Goal: Task Accomplishment & Management: Use online tool/utility

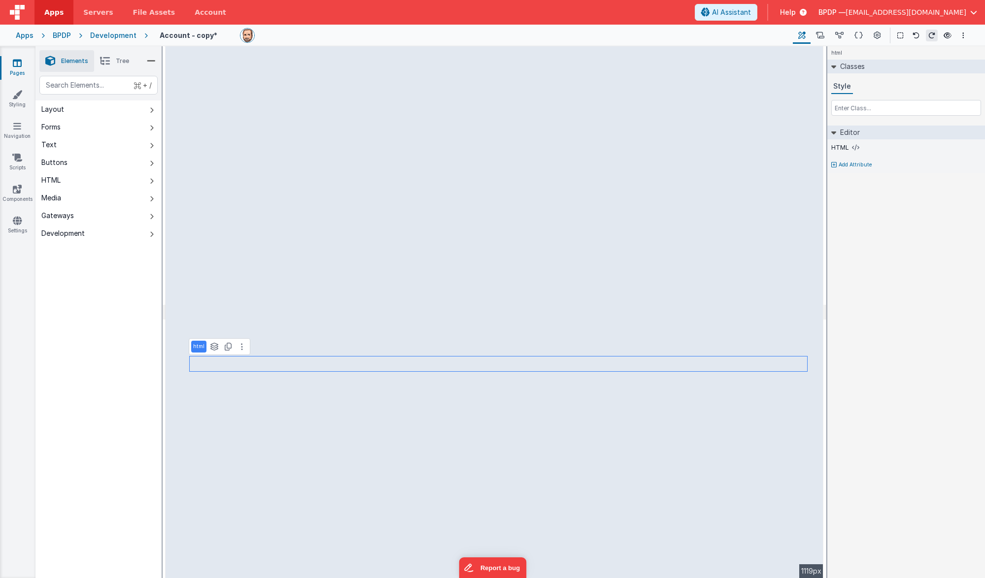
click at [119, 61] on span "Tree" at bounding box center [122, 61] width 13 height 8
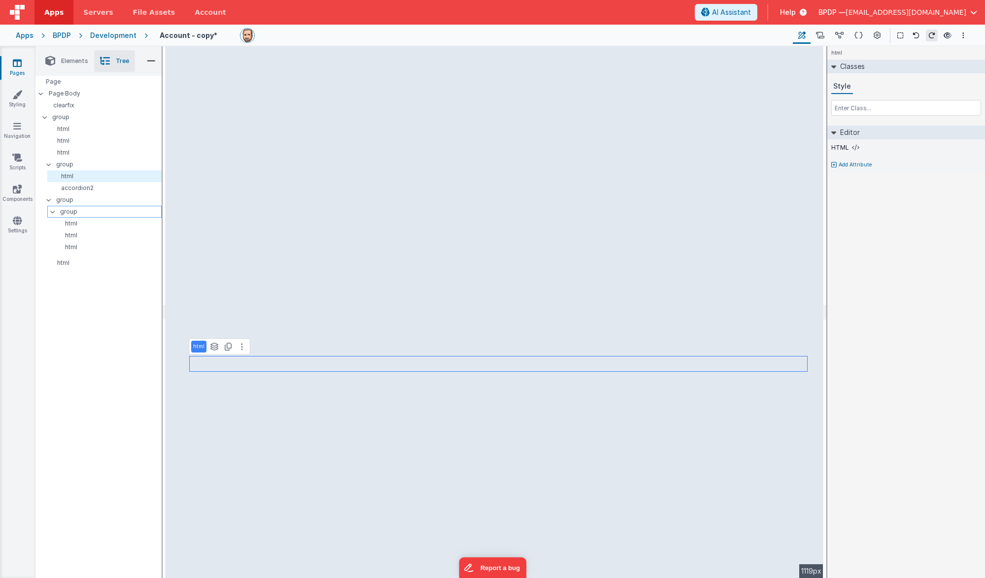
click at [67, 211] on p "group" at bounding box center [110, 211] width 101 height 11
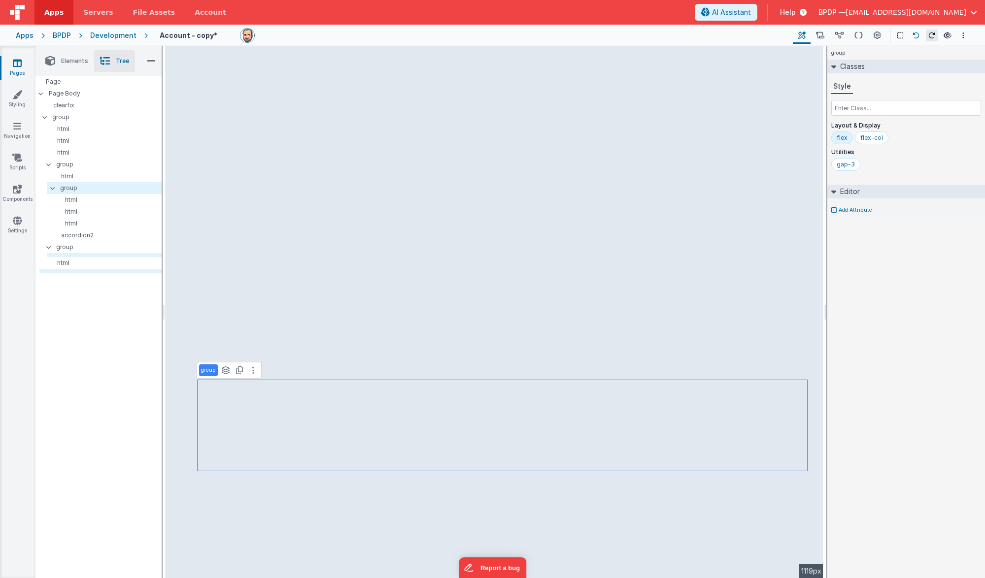
click at [878, 34] on icon at bounding box center [915, 35] width 7 height 7
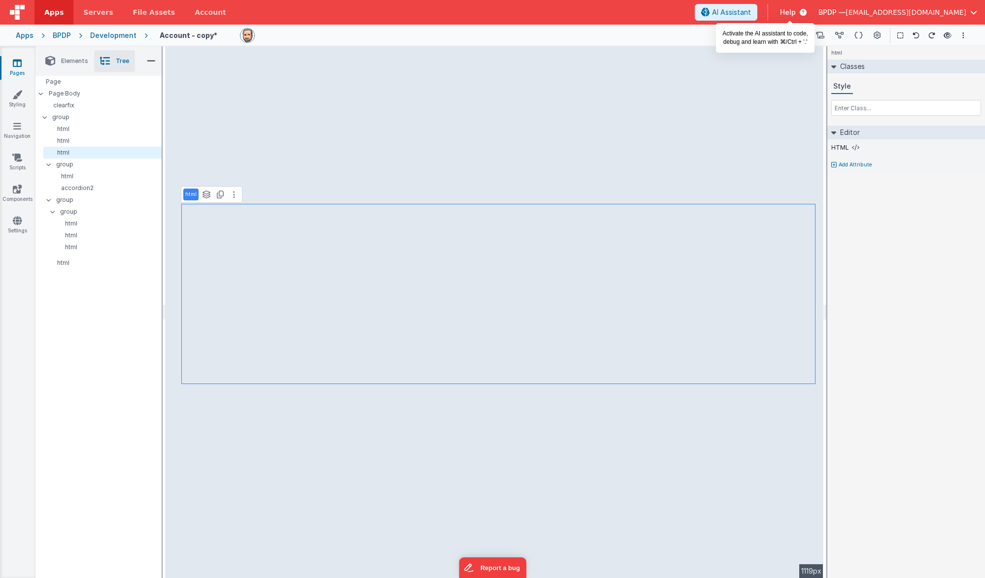
click at [757, 7] on button "AI Assistant" at bounding box center [726, 12] width 63 height 17
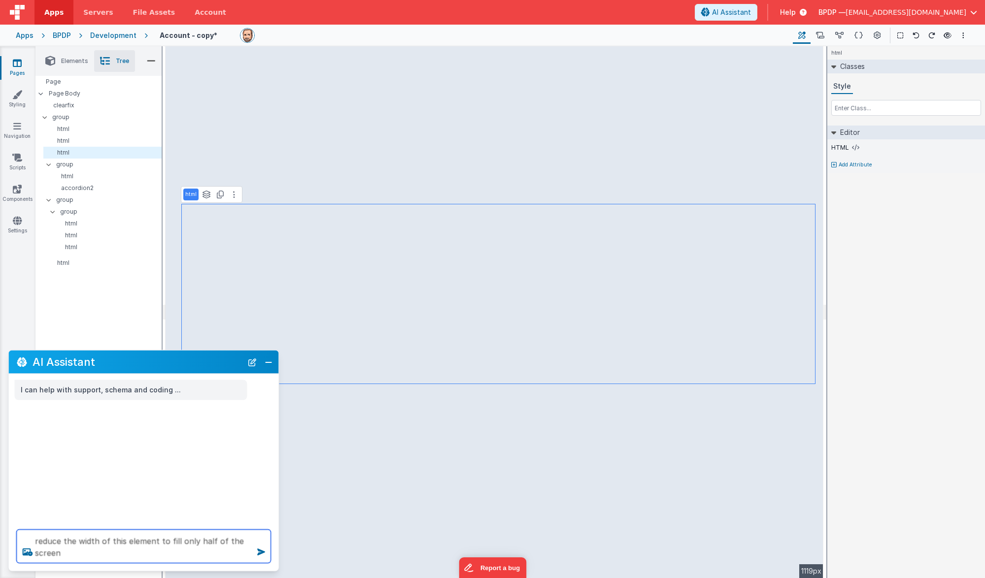
type textarea "reduce the width of this element to fill only half of the screen"
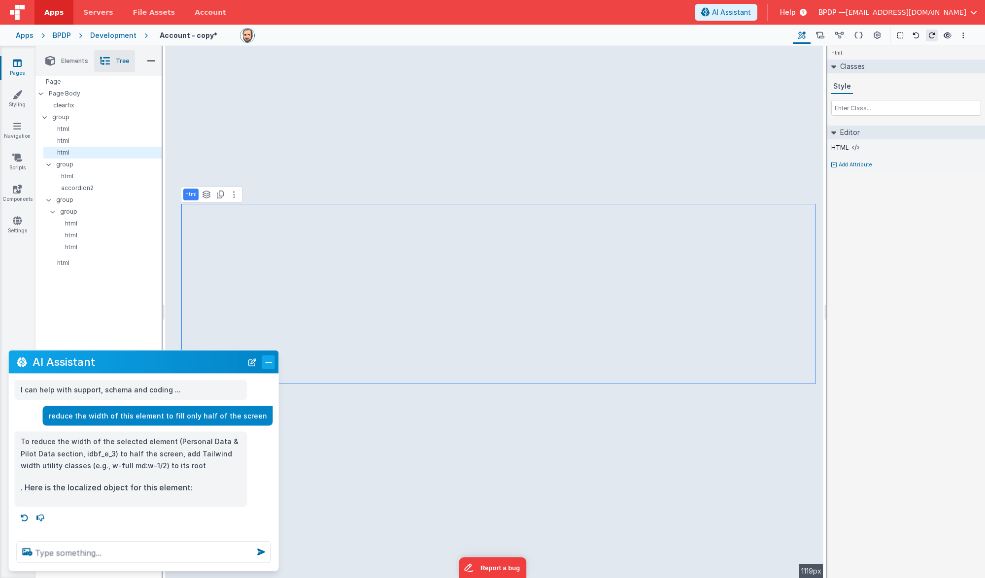
click at [269, 363] on button "Close" at bounding box center [268, 362] width 13 height 14
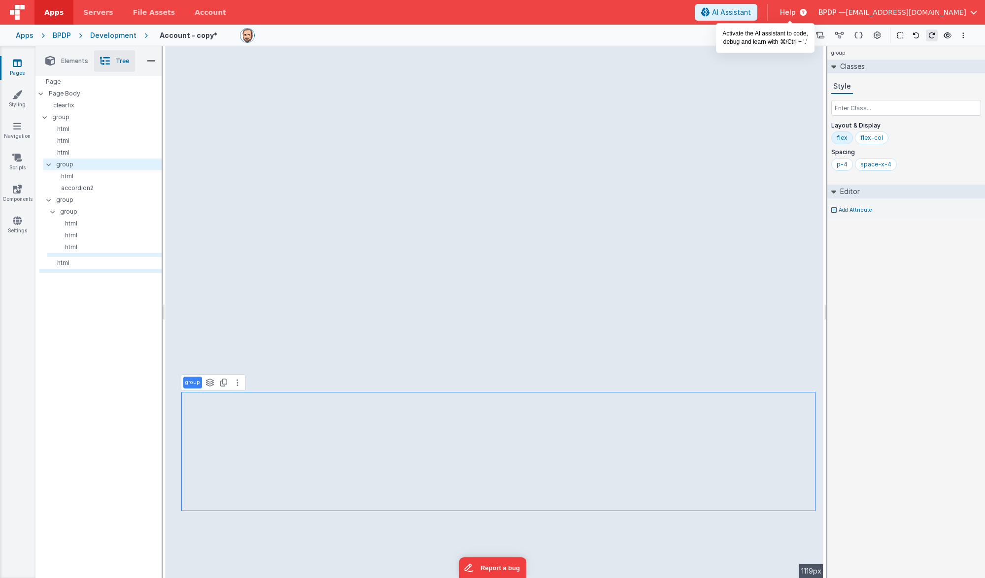
click at [751, 11] on span "AI Assistant" at bounding box center [731, 12] width 39 height 10
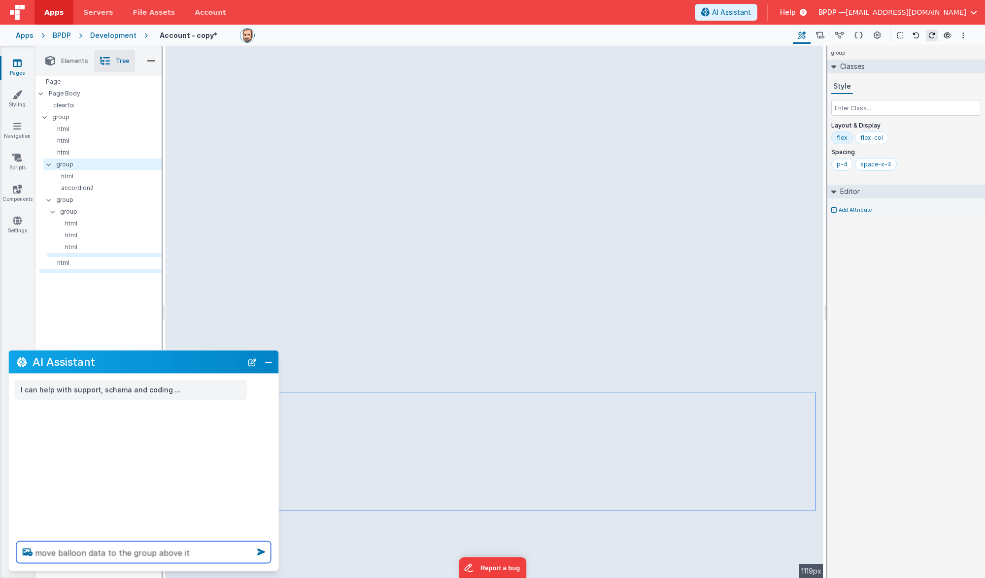
type textarea "move balloon data to the group above it"
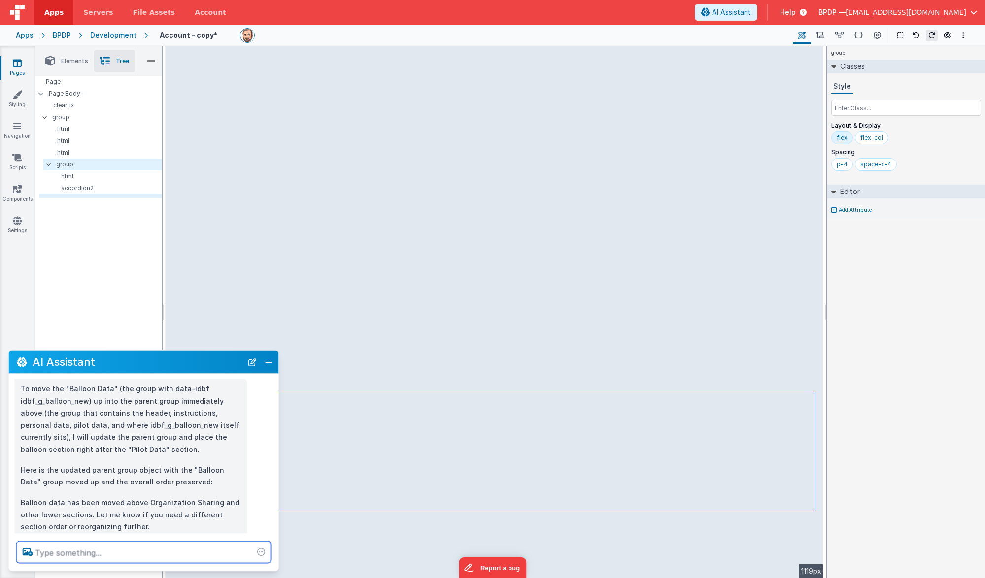
scroll to position [71, 0]
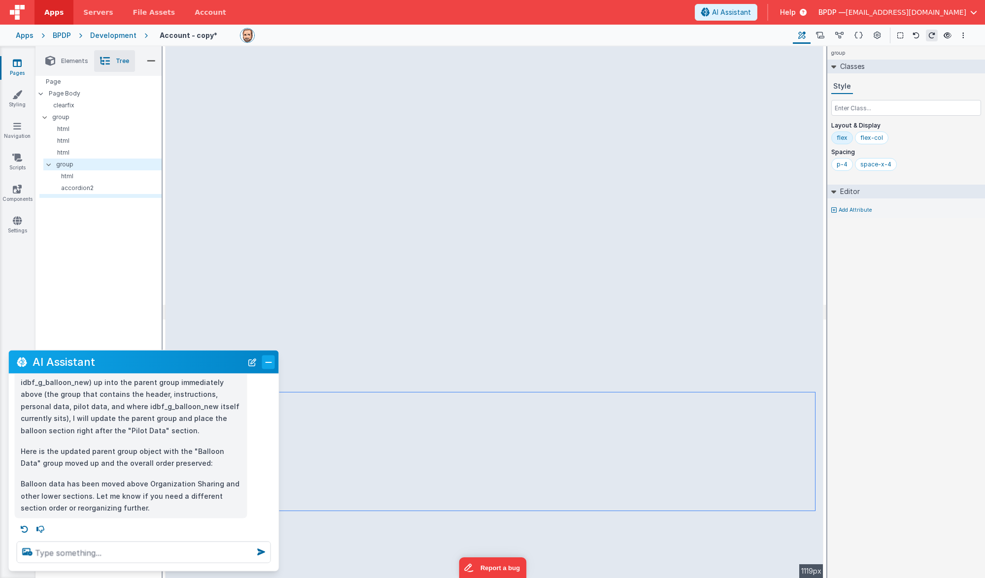
click at [269, 365] on button "Close" at bounding box center [268, 362] width 13 height 14
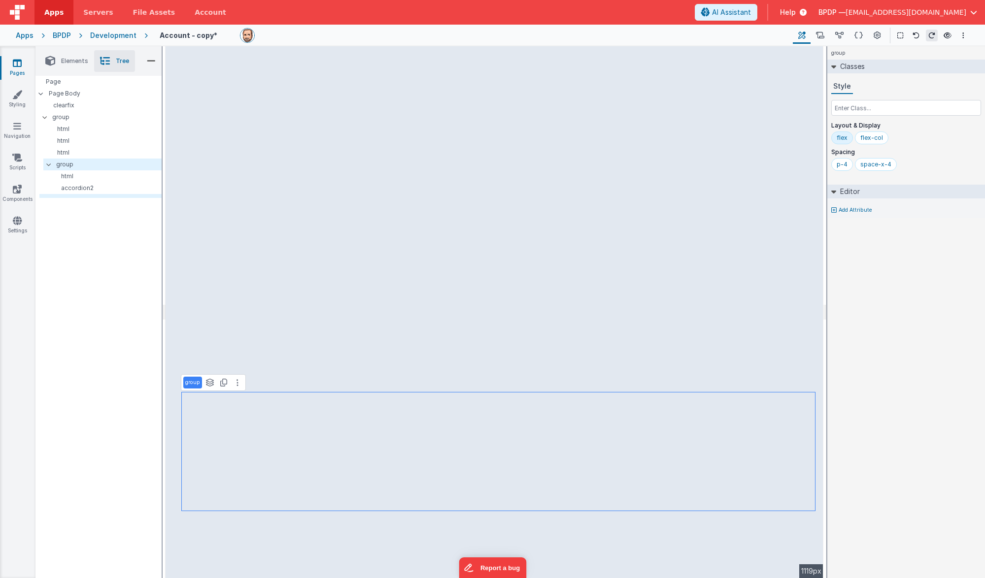
click at [14, 61] on icon at bounding box center [17, 63] width 9 height 10
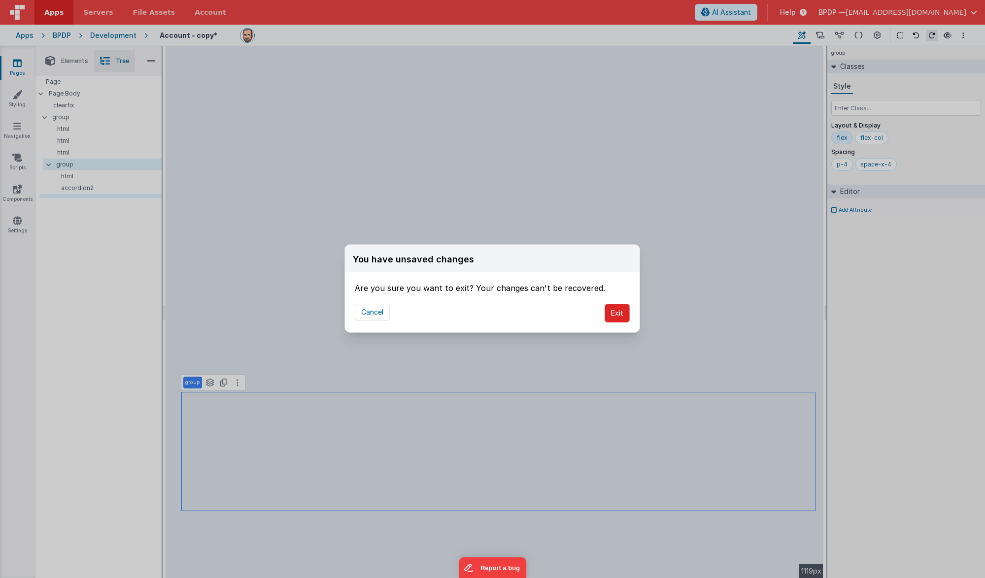
click at [627, 314] on button "Exit" at bounding box center [617, 313] width 25 height 19
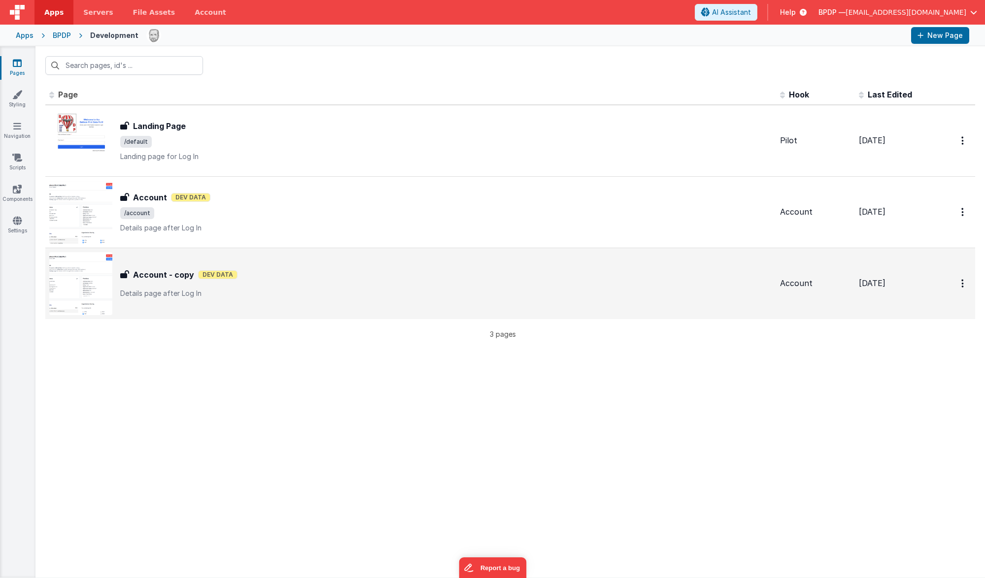
click at [155, 274] on h3 "Account - copy" at bounding box center [163, 275] width 61 height 12
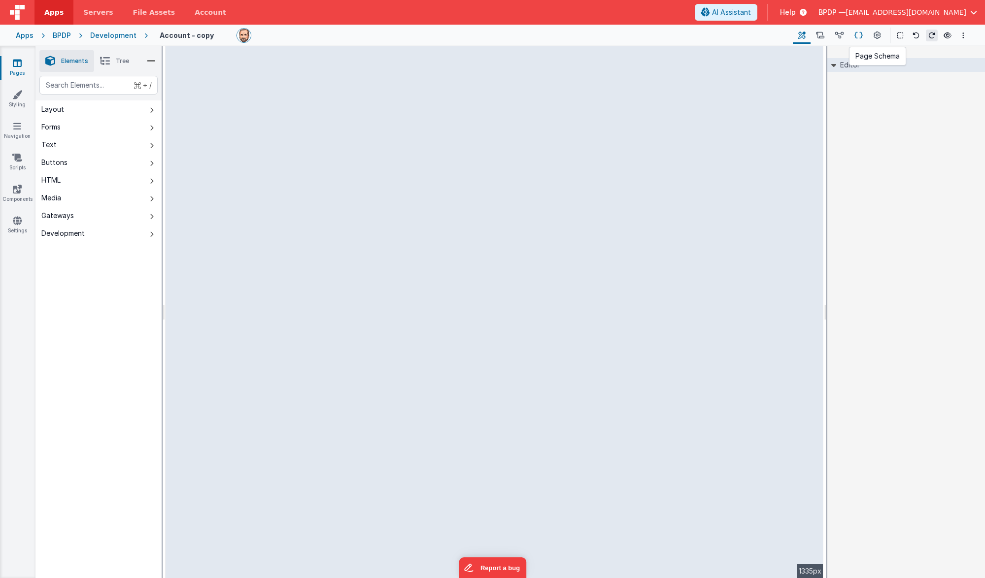
click at [862, 35] on icon at bounding box center [858, 36] width 8 height 10
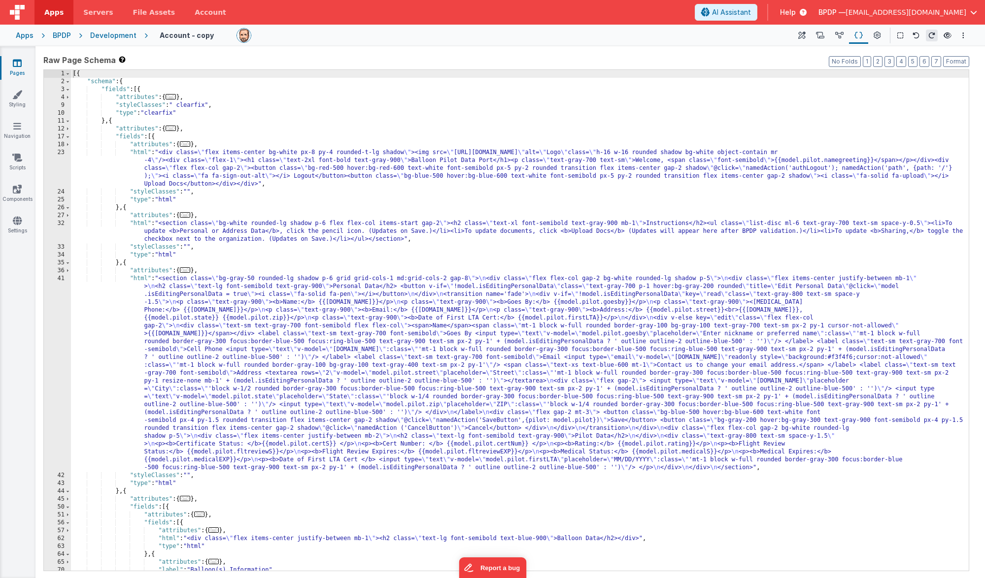
click at [189, 500] on span "..." at bounding box center [185, 498] width 11 height 5
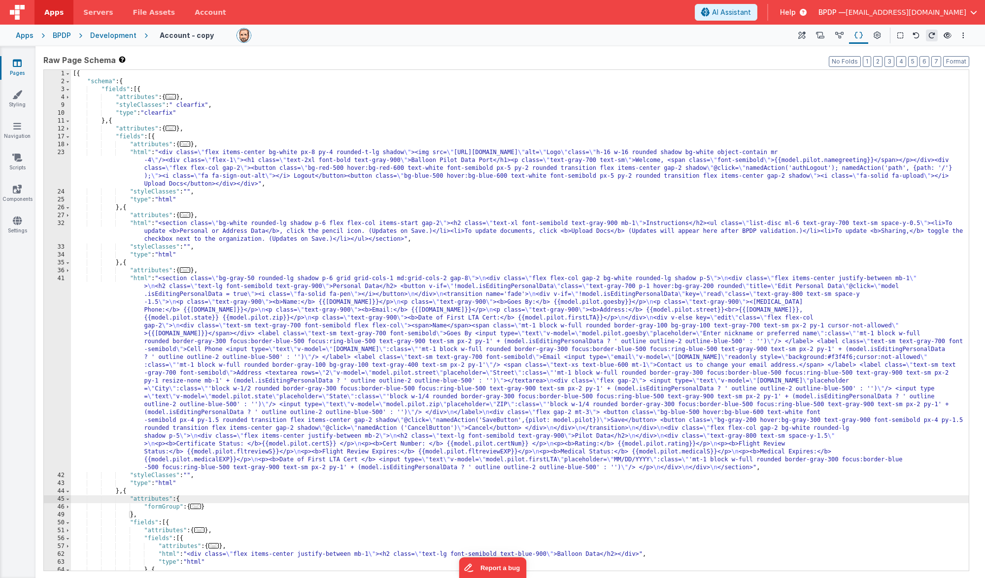
click at [198, 507] on span "..." at bounding box center [195, 506] width 11 height 5
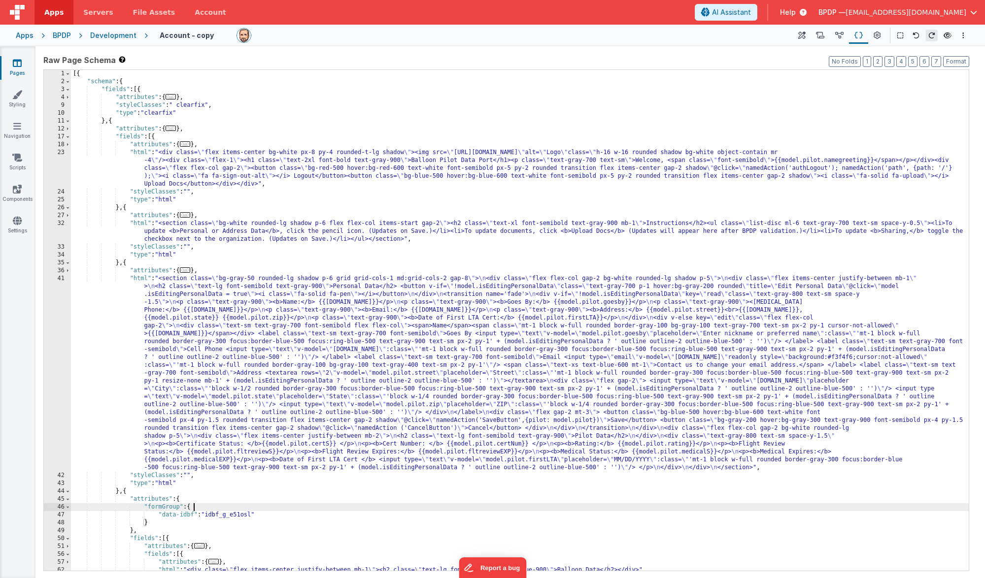
click at [186, 270] on span "..." at bounding box center [185, 270] width 11 height 5
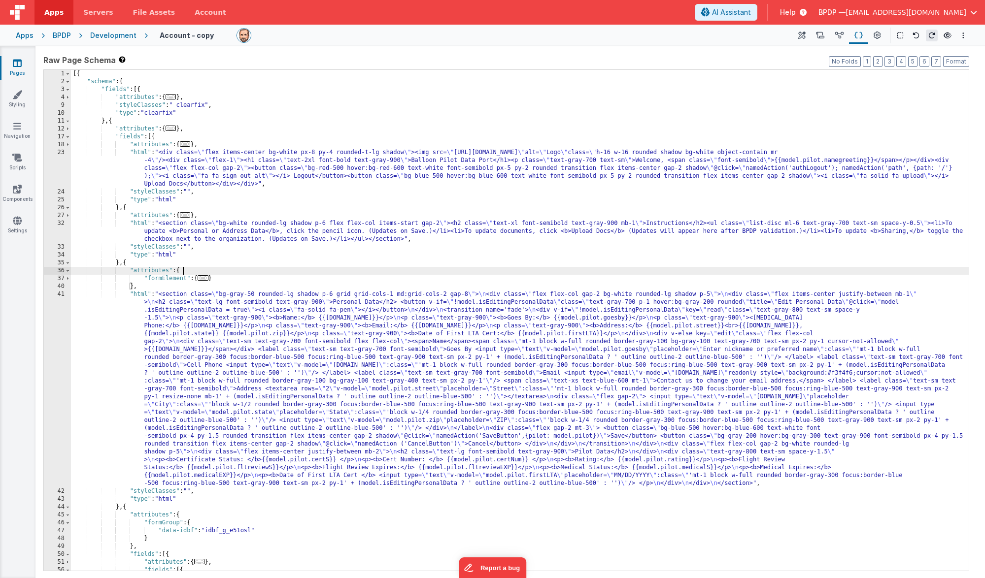
click at [207, 277] on span "..." at bounding box center [203, 277] width 11 height 5
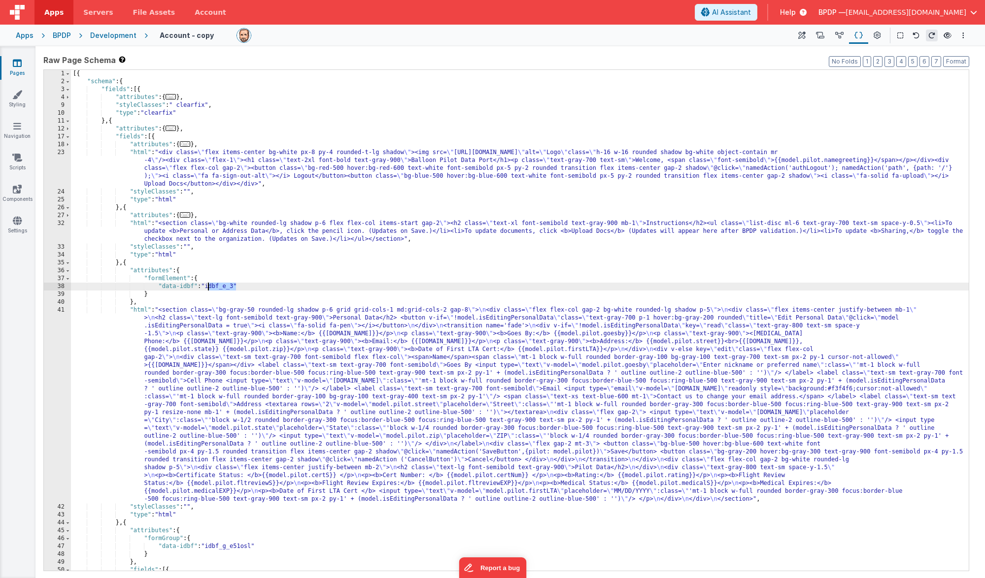
drag, startPoint x: 237, startPoint y: 287, endPoint x: 208, endPoint y: 286, distance: 29.1
click at [208, 287] on div "[{ "schema" : { "fields" : [{ "attributes" : { ... } , "styleClasses" : " clear…" at bounding box center [520, 328] width 898 height 517
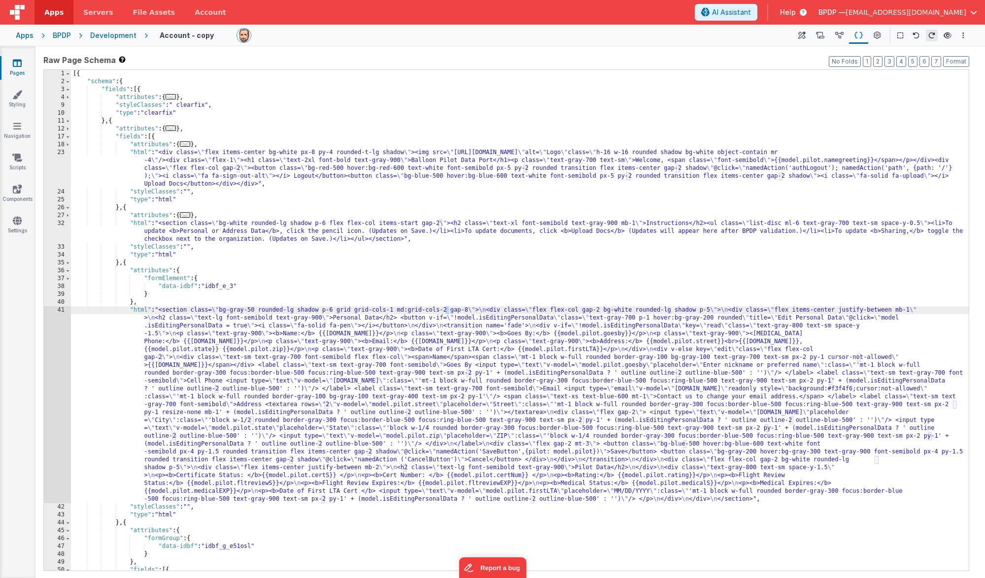
click at [444, 309] on div "[{ "schema" : { "fields" : [{ "attributes" : { ... } , "styleClasses" : " clear…" at bounding box center [520, 328] width 898 height 517
click at [801, 35] on icon at bounding box center [801, 36] width 7 height 10
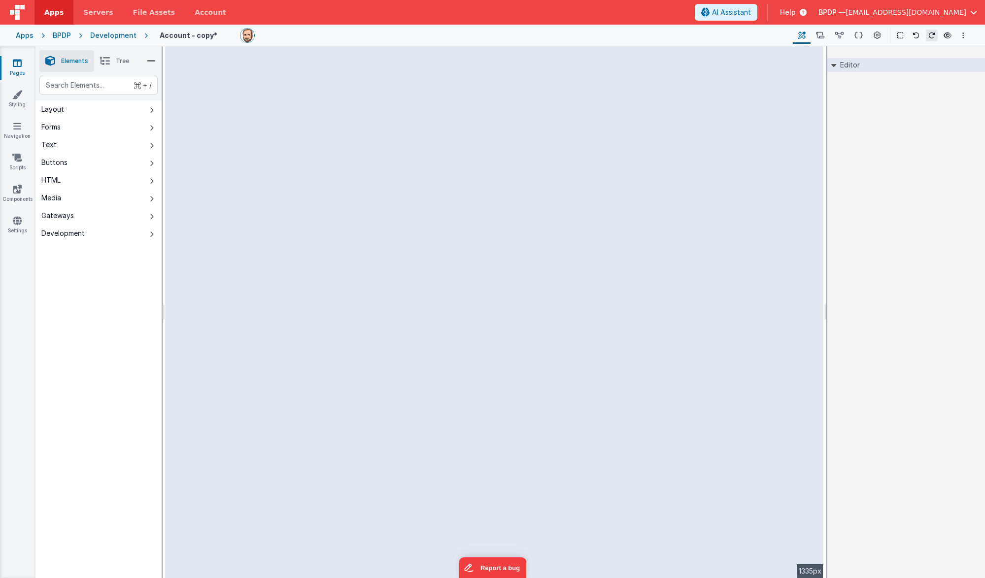
click at [265, 400] on div "--> 1335px" at bounding box center [495, 312] width 658 height 532
click at [247, 422] on div "--> 1335px" at bounding box center [495, 312] width 658 height 532
click at [856, 35] on icon at bounding box center [858, 36] width 8 height 10
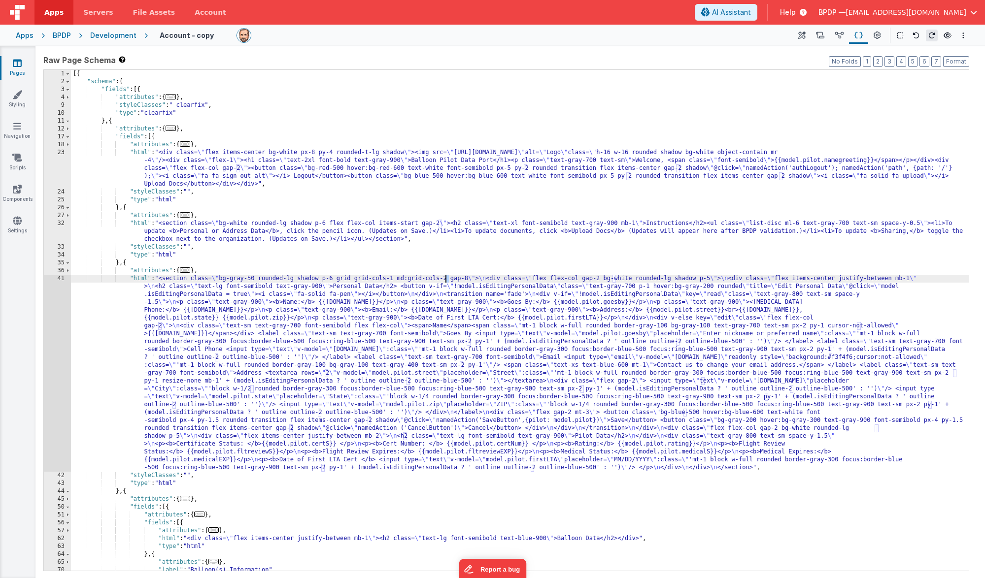
click at [446, 278] on div "[{ "schema" : { "fields" : [{ "attributes" : { ... } , "styleClasses" : " clear…" at bounding box center [520, 328] width 898 height 517
click at [17, 62] on icon at bounding box center [17, 63] width 9 height 10
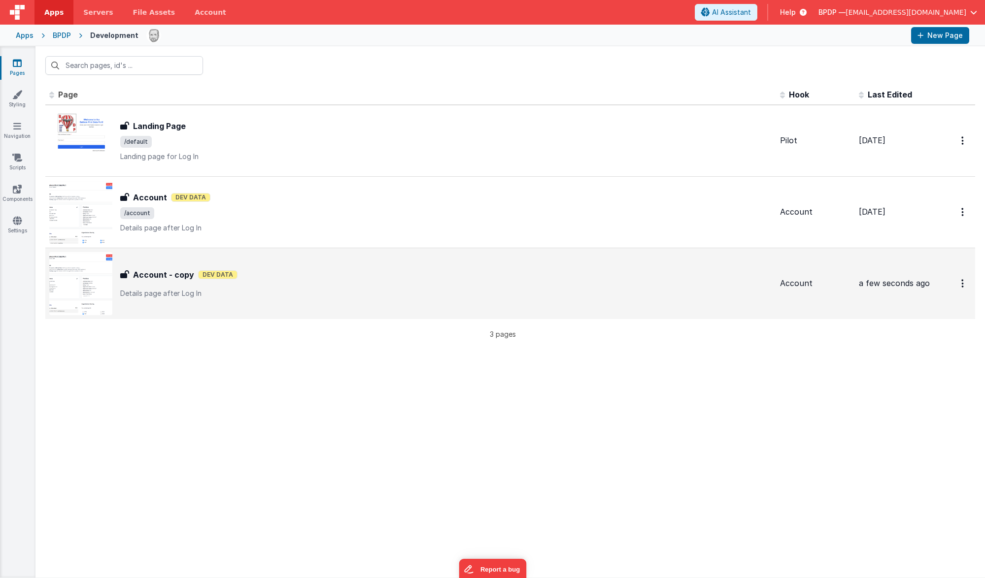
click at [139, 275] on h3 "Account - copy" at bounding box center [163, 275] width 61 height 12
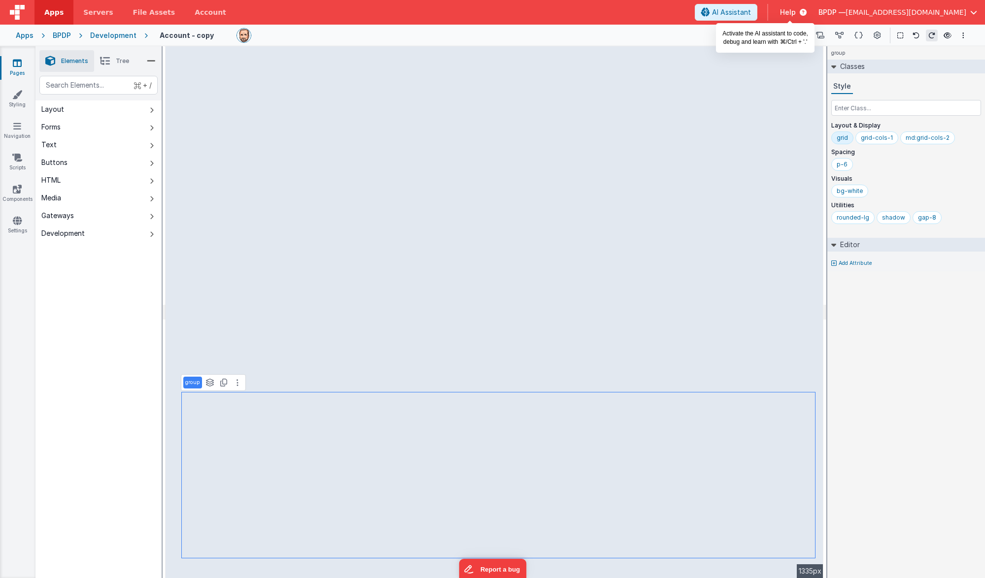
click at [751, 12] on span "AI Assistant" at bounding box center [731, 12] width 39 height 10
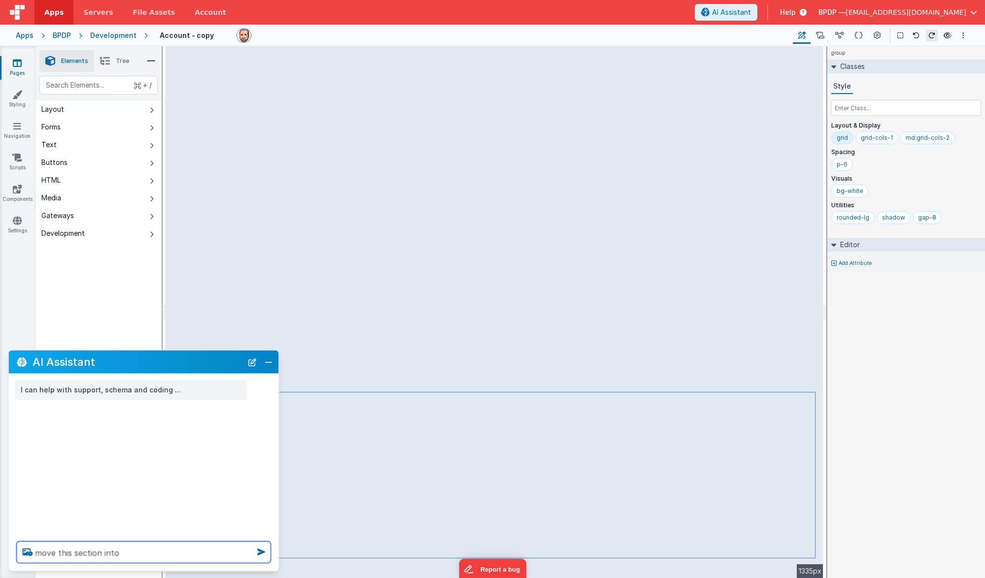
paste textarea "idbf_e_3"
type textarea "move this section into idbf_e_3"
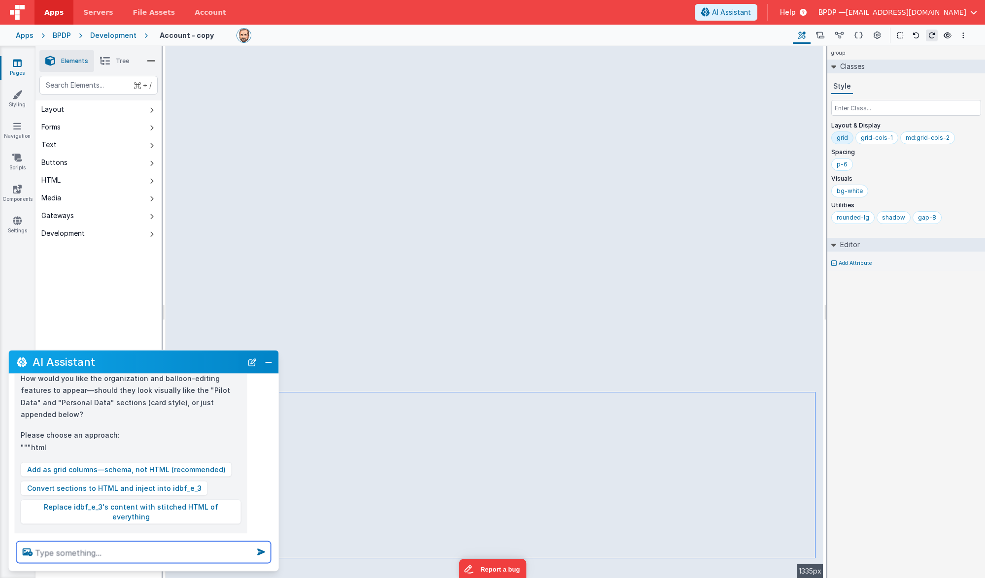
scroll to position [378, 0]
click at [148, 463] on button "Add as grid columns—schema, not HTML (recommended)" at bounding box center [126, 470] width 211 height 15
click at [109, 463] on button "Add as grid columns—schema, not HTML (recommended)" at bounding box center [126, 470] width 211 height 15
click at [68, 548] on textarea at bounding box center [144, 553] width 254 height 22
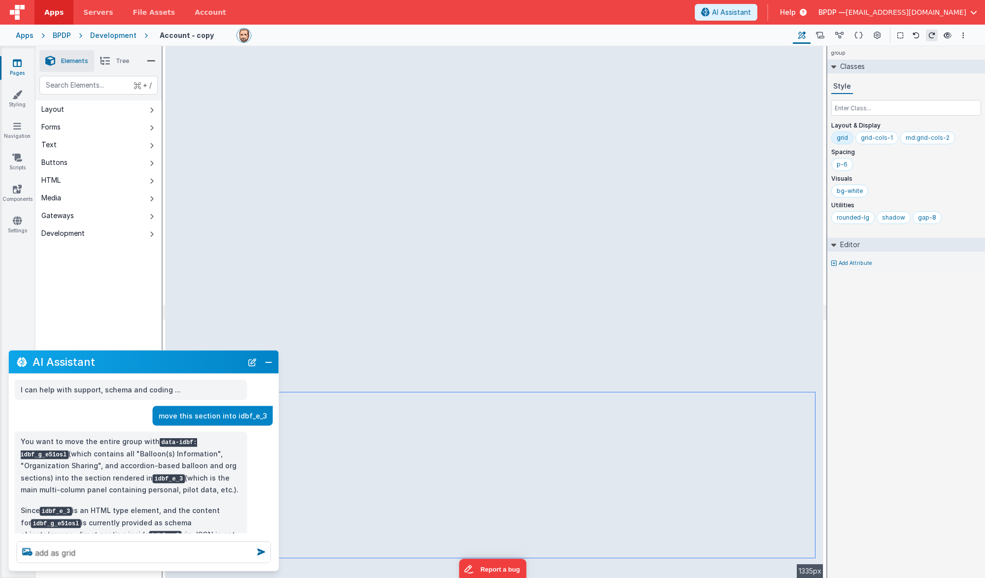
scroll to position [0, 0]
drag, startPoint x: 168, startPoint y: 415, endPoint x: 272, endPoint y: 415, distance: 104.4
click at [272, 415] on div "move this section into idbf_e_3" at bounding box center [213, 416] width 120 height 20
copy p "move this section into idbf_e_3"
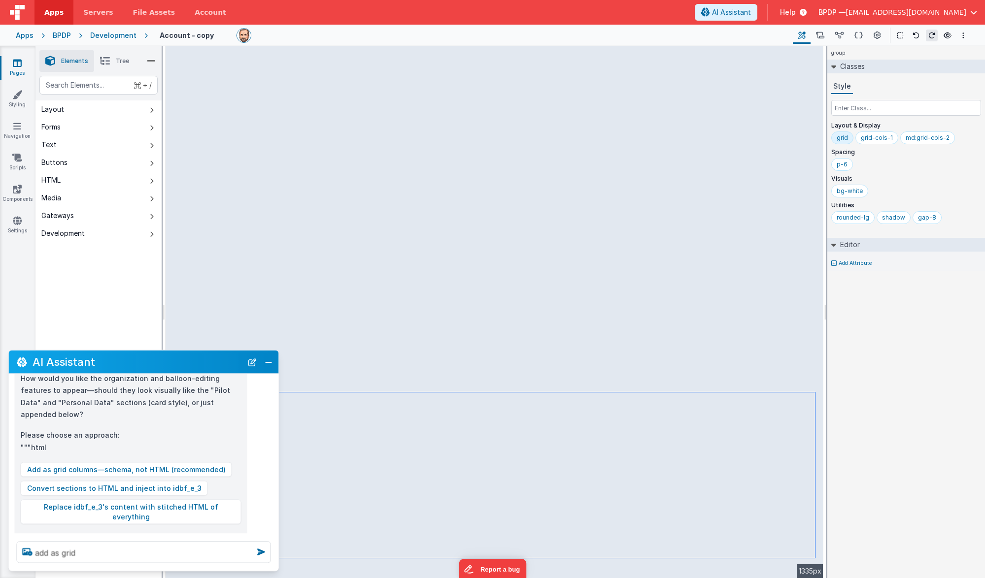
scroll to position [378, 0]
drag, startPoint x: 112, startPoint y: 554, endPoint x: 16, endPoint y: 543, distance: 97.2
click at [16, 543] on div "add as grid" at bounding box center [144, 552] width 270 height 37
paste textarea "move this section into idbf_e_3"
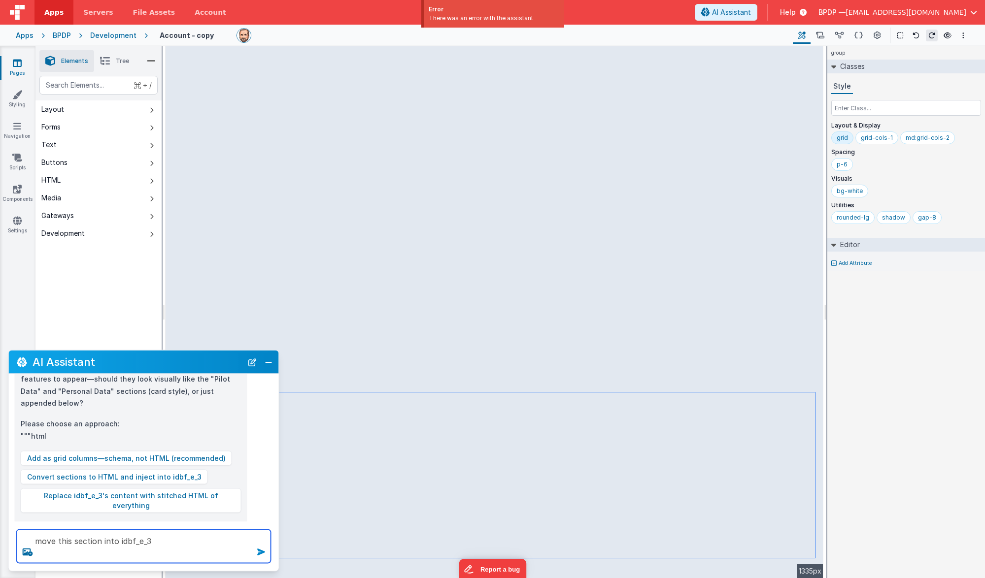
type textarea "move this section into idbf_e_3"
click at [268, 362] on button "Close" at bounding box center [268, 362] width 13 height 14
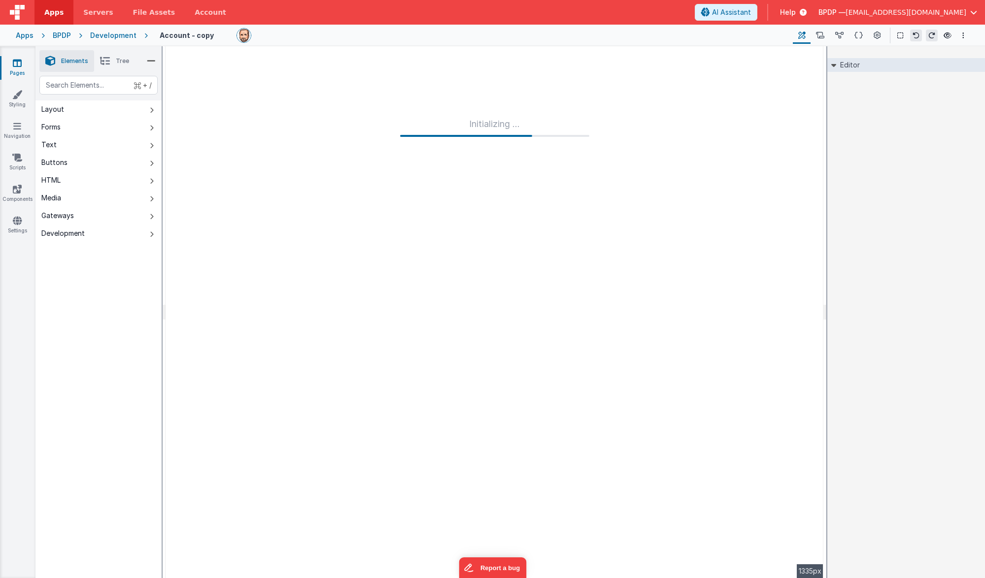
click at [14, 59] on icon at bounding box center [17, 63] width 9 height 10
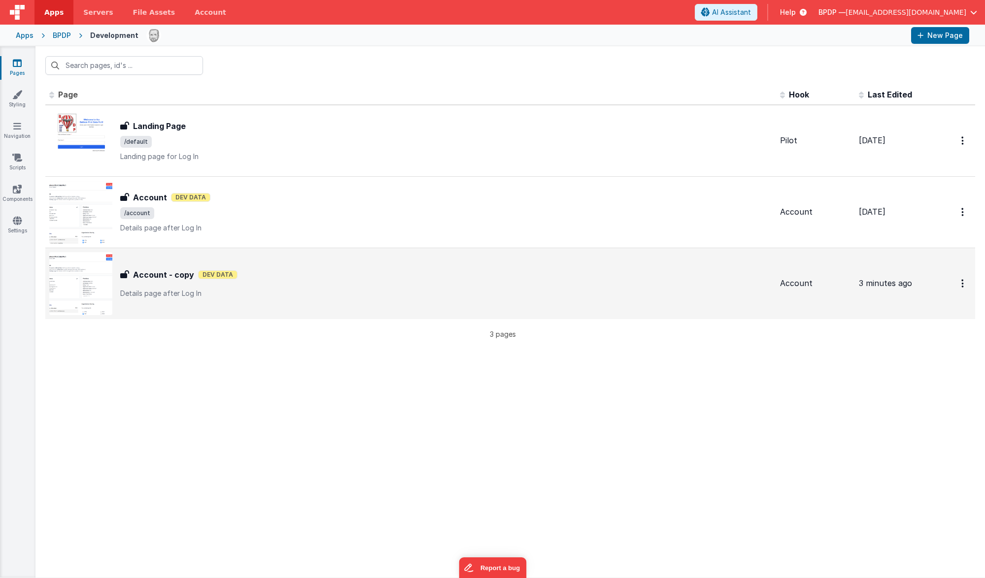
click at [162, 271] on h3 "Account - copy" at bounding box center [163, 275] width 61 height 12
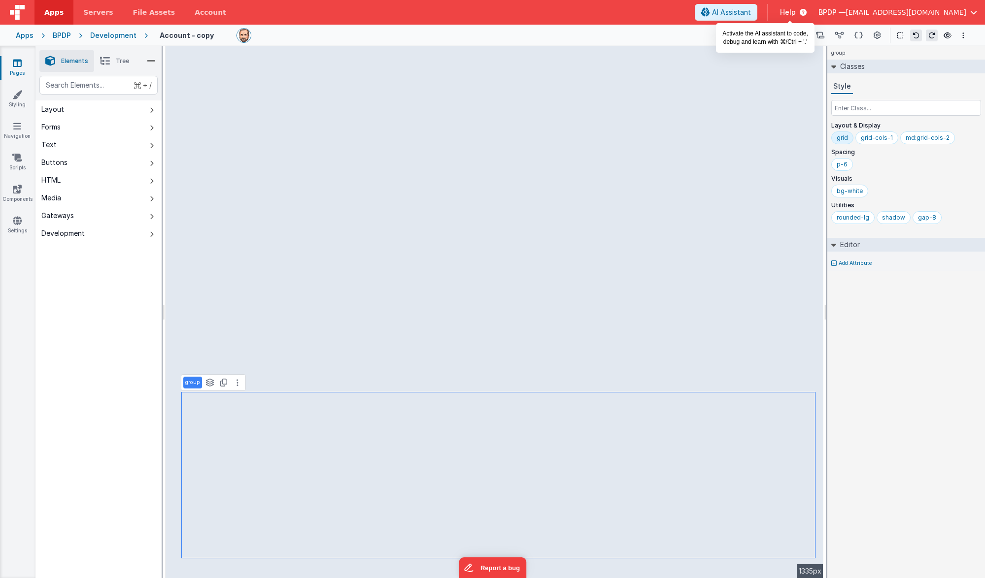
click at [751, 10] on span "AI Assistant" at bounding box center [731, 12] width 39 height 10
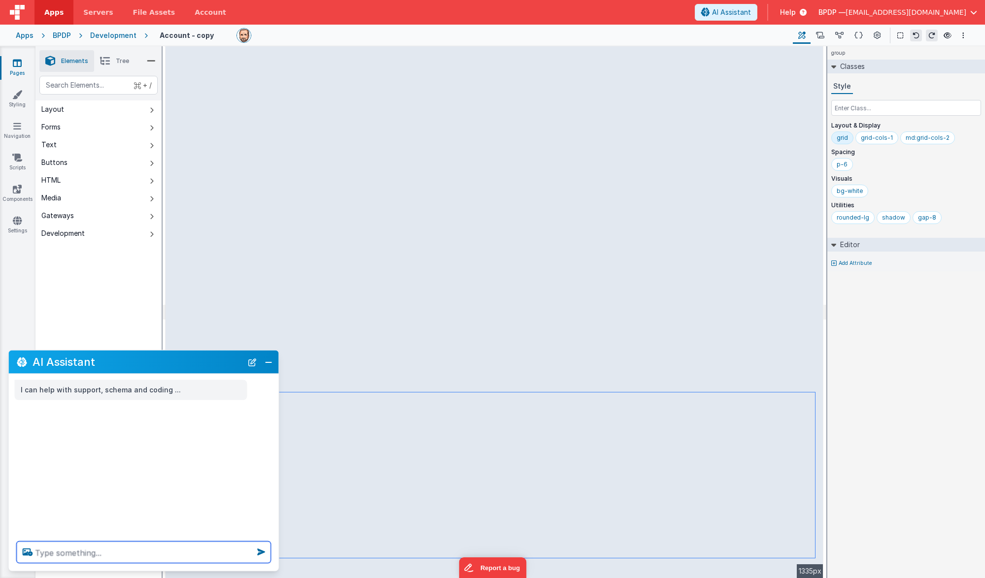
paste textarea "move this section into idbf_e_3"
type textarea "move this section into idbf_e_3"
click at [258, 551] on icon at bounding box center [261, 552] width 16 height 16
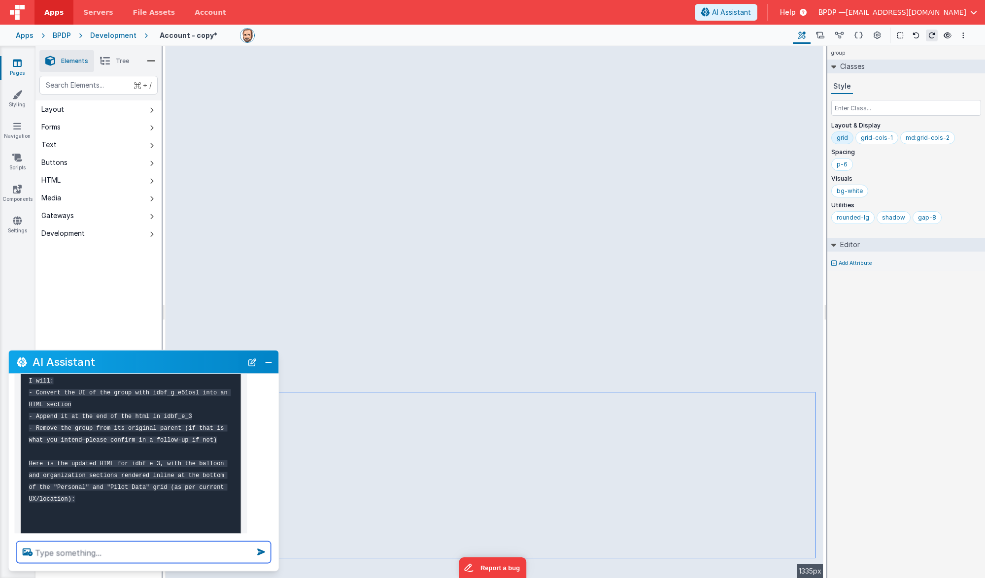
scroll to position [232, 0]
click at [64, 549] on textarea at bounding box center [144, 553] width 254 height 22
type textarea "you lost the personal data and pilot data elements"
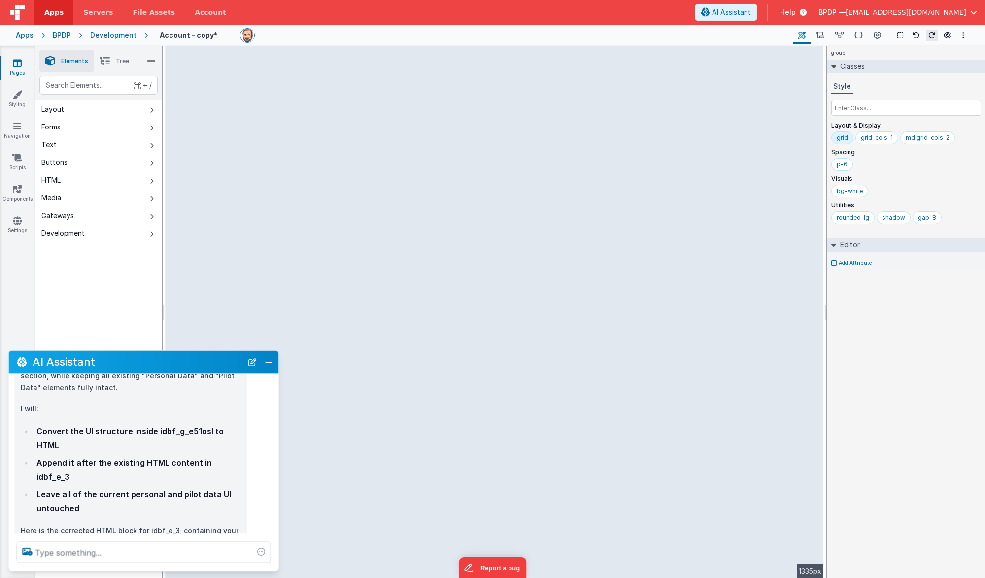
scroll to position [554, 0]
click at [267, 361] on button "Close" at bounding box center [268, 362] width 13 height 14
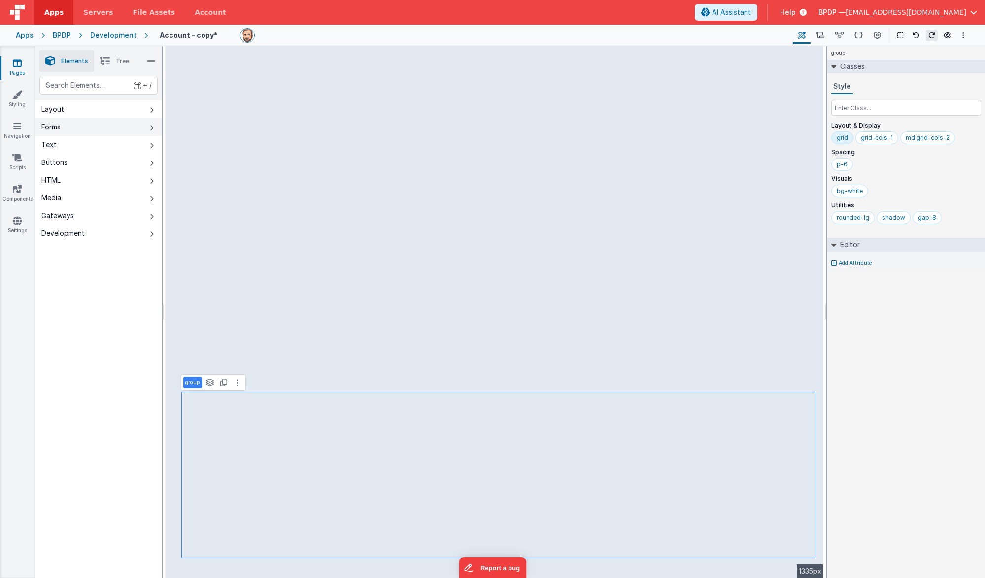
scroll to position [690, 0]
click at [15, 69] on link "Pages" at bounding box center [17, 68] width 35 height 20
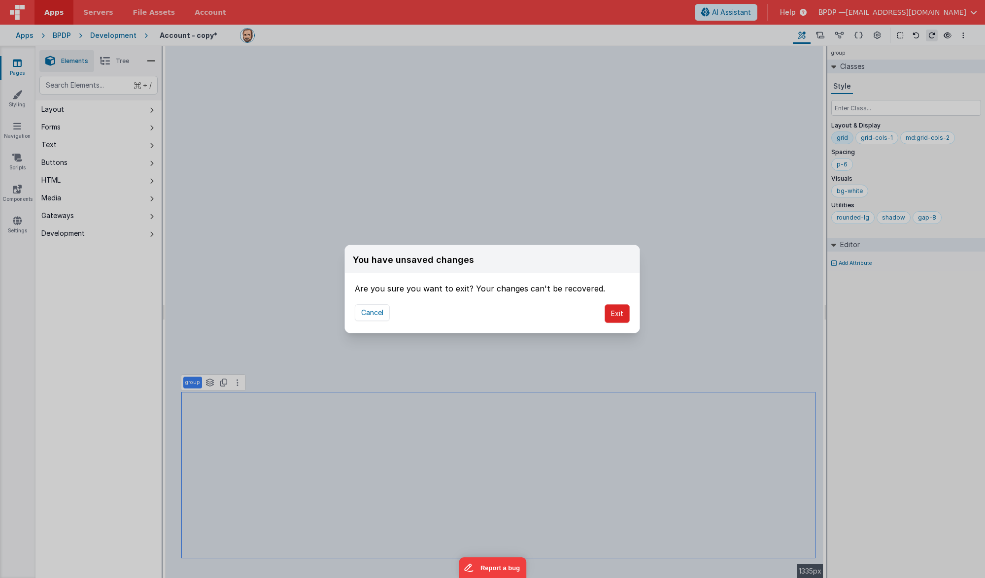
click at [614, 313] on button "Exit" at bounding box center [617, 313] width 25 height 19
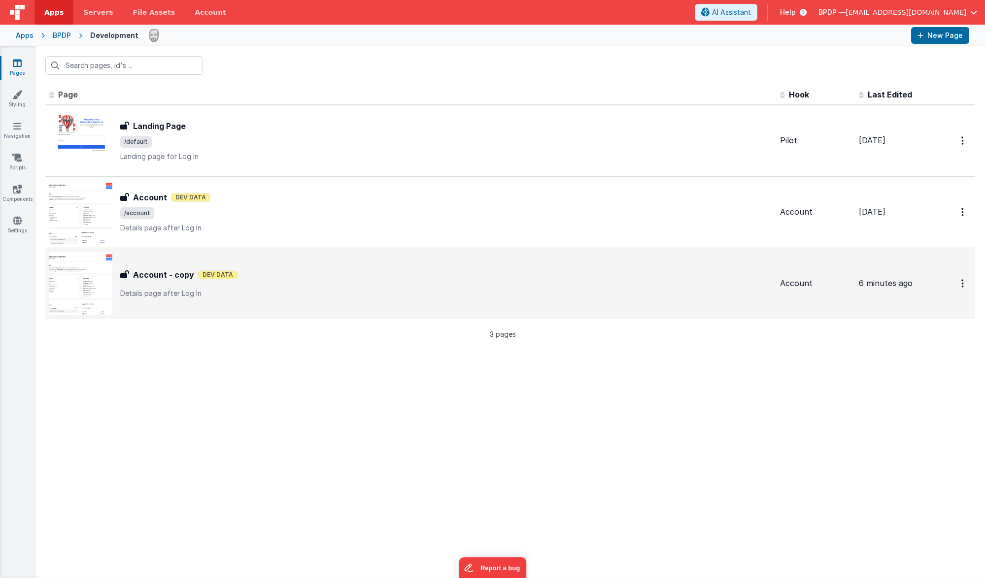
click at [157, 275] on h3 "Account - copy" at bounding box center [163, 275] width 61 height 12
